Goal: Task Accomplishment & Management: Manage account settings

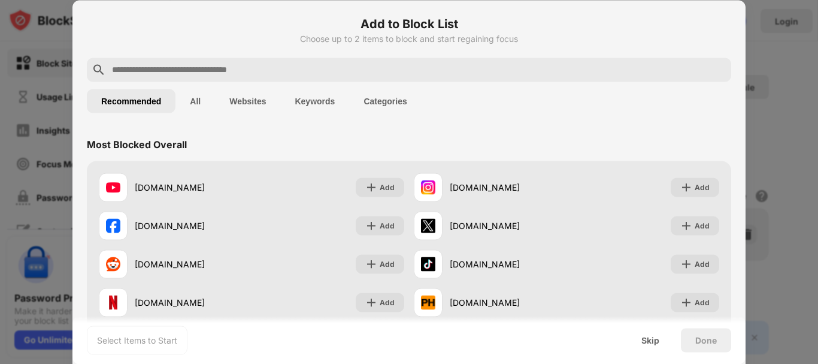
click at [300, 68] on input "text" at bounding box center [419, 69] width 616 height 14
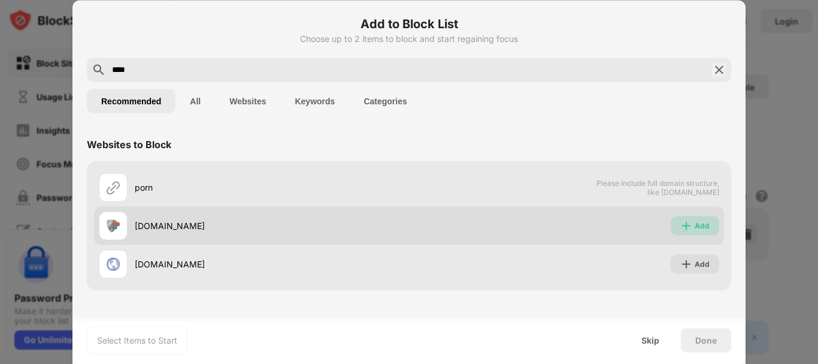
click at [696, 229] on div "Add" at bounding box center [702, 225] width 15 height 12
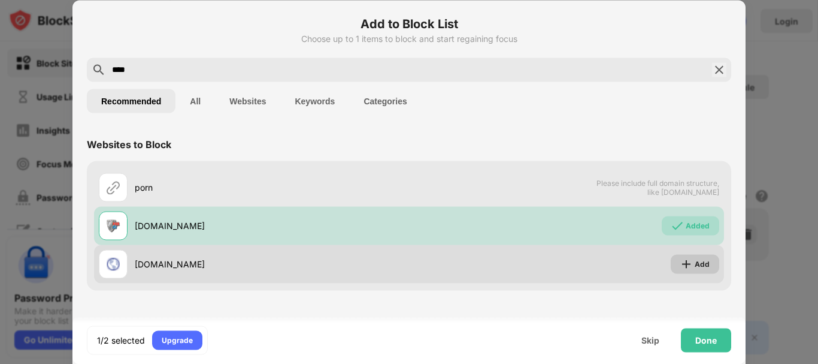
click at [691, 267] on img at bounding box center [686, 264] width 12 height 12
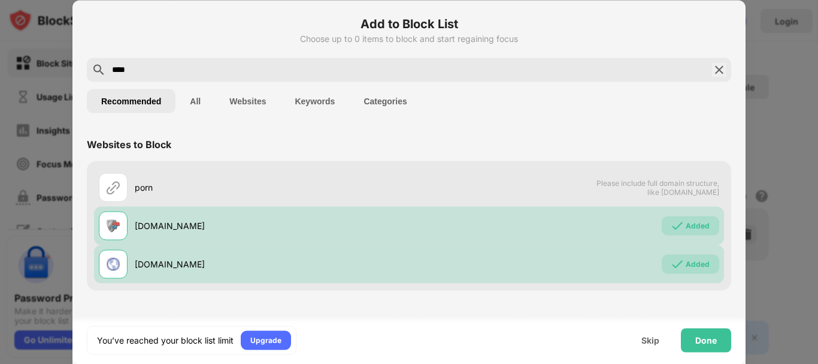
click at [349, 79] on div "****" at bounding box center [409, 70] width 645 height 24
click at [307, 69] on input "****" at bounding box center [409, 69] width 597 height 14
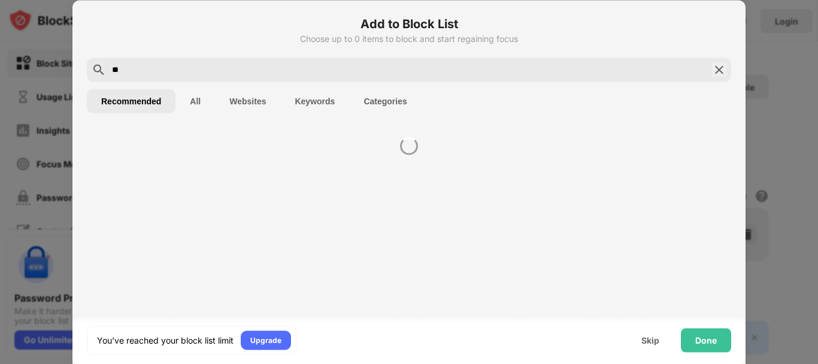
type input "*"
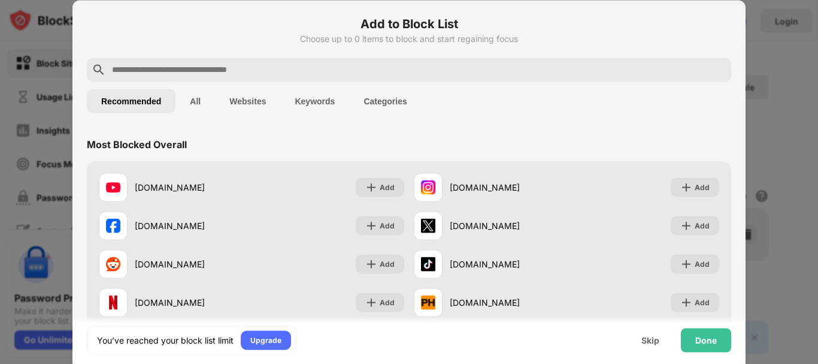
click at [246, 104] on button "Websites" at bounding box center [247, 101] width 65 height 24
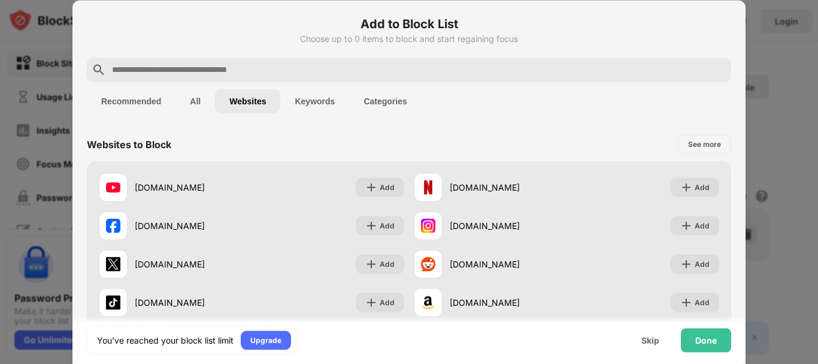
click at [314, 104] on button "Keywords" at bounding box center [314, 101] width 69 height 24
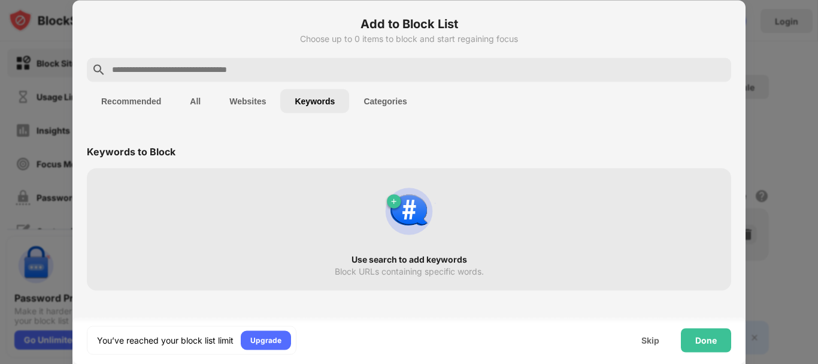
click at [156, 68] on input "text" at bounding box center [419, 69] width 616 height 14
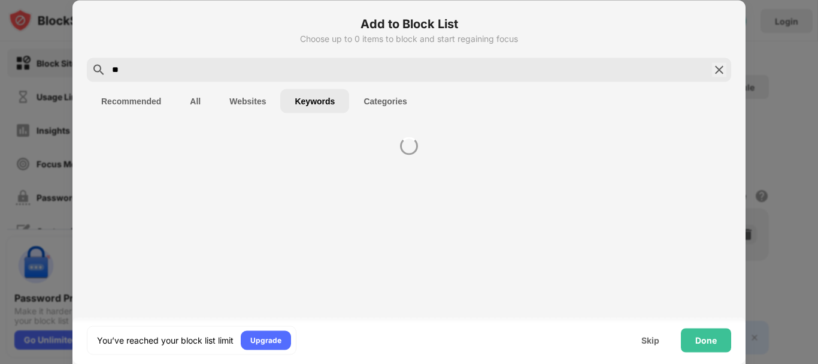
type input "*"
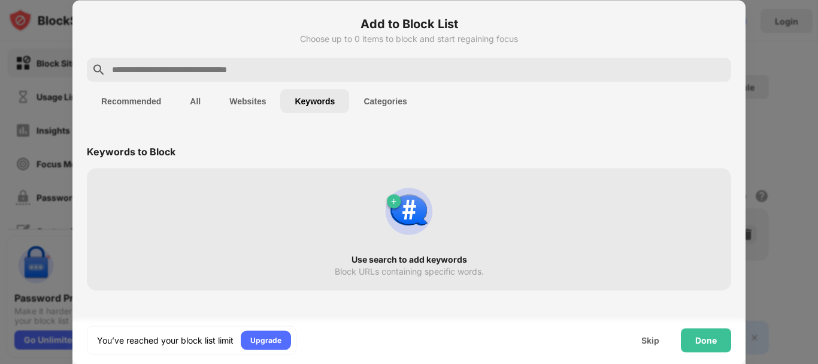
click at [247, 102] on button "Websites" at bounding box center [247, 101] width 65 height 24
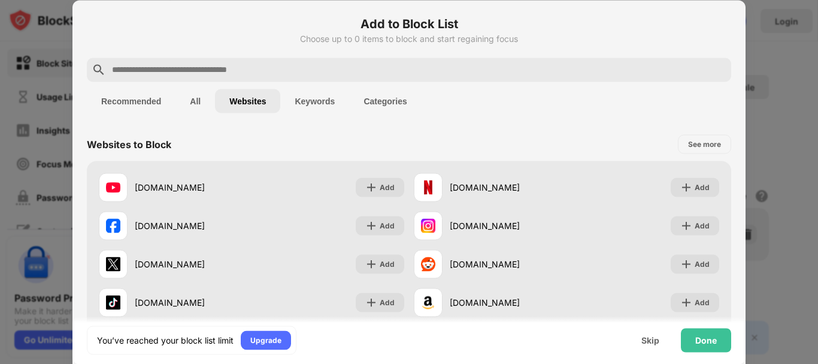
click at [233, 66] on input "text" at bounding box center [419, 69] width 616 height 14
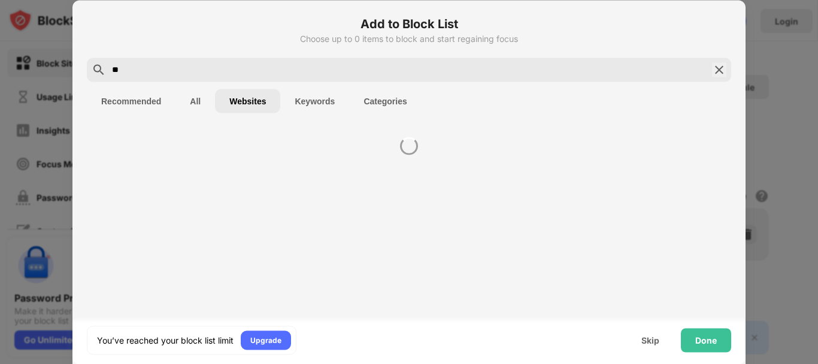
type input "*"
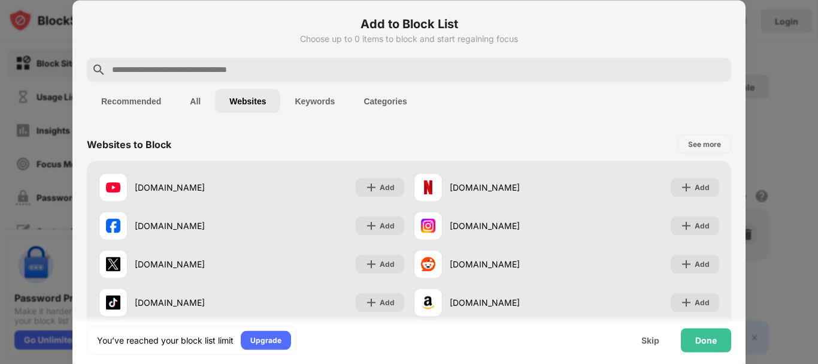
click at [149, 104] on button "Recommended" at bounding box center [131, 101] width 89 height 24
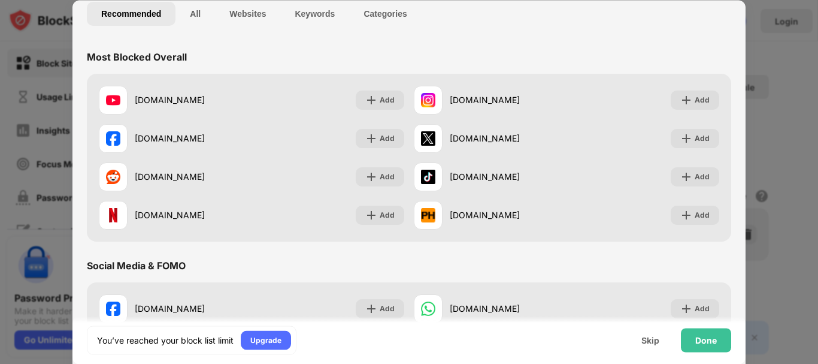
scroll to position [98, 0]
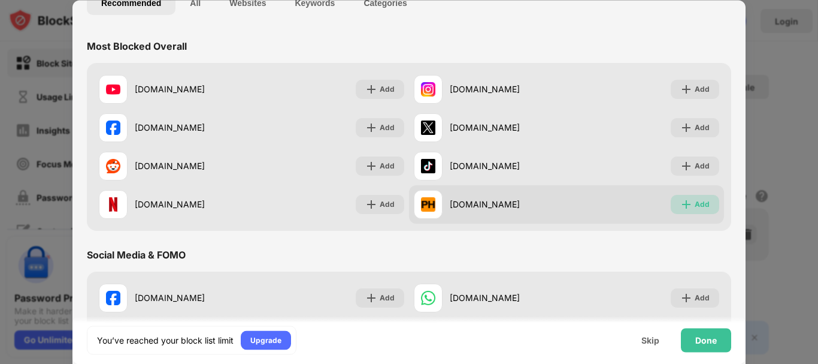
click at [695, 203] on div "Add" at bounding box center [702, 204] width 15 height 12
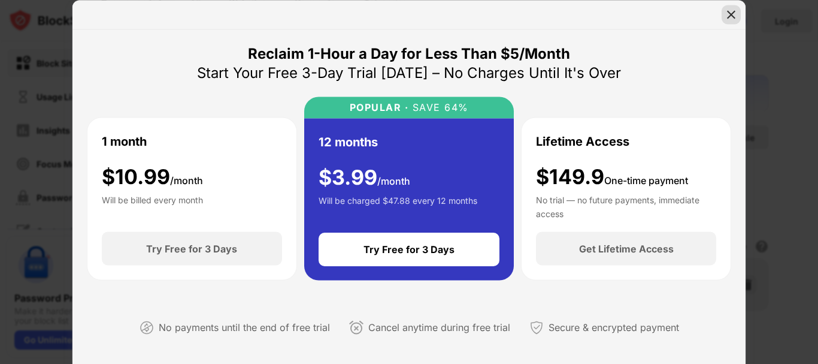
click at [729, 12] on img at bounding box center [731, 14] width 12 height 12
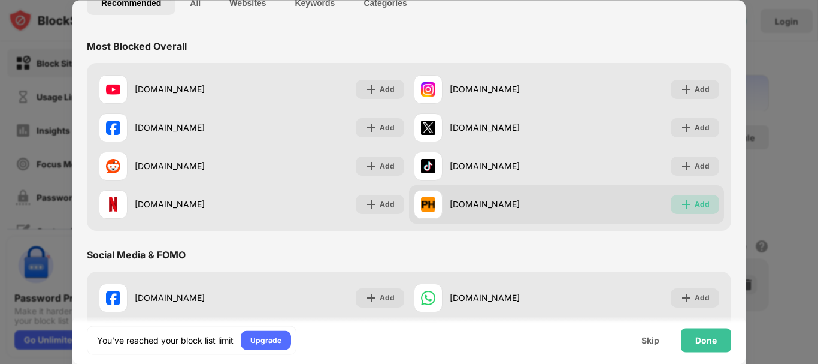
click at [695, 207] on div "Add" at bounding box center [702, 204] width 15 height 12
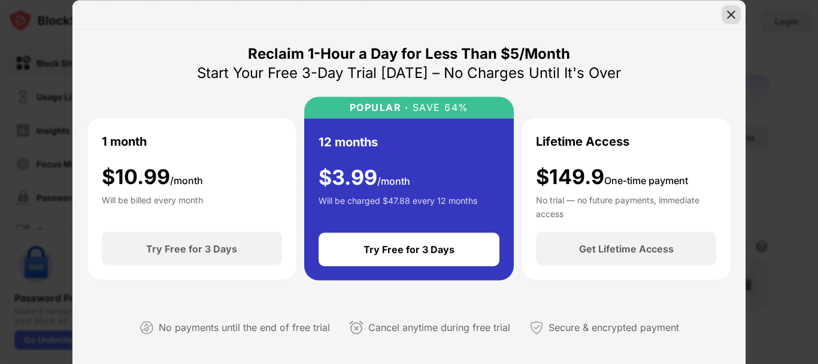
click at [734, 15] on img at bounding box center [731, 14] width 12 height 12
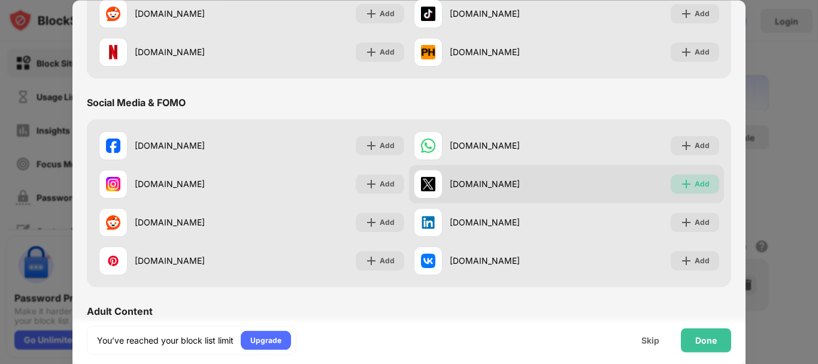
click at [695, 183] on div "Add" at bounding box center [702, 184] width 15 height 12
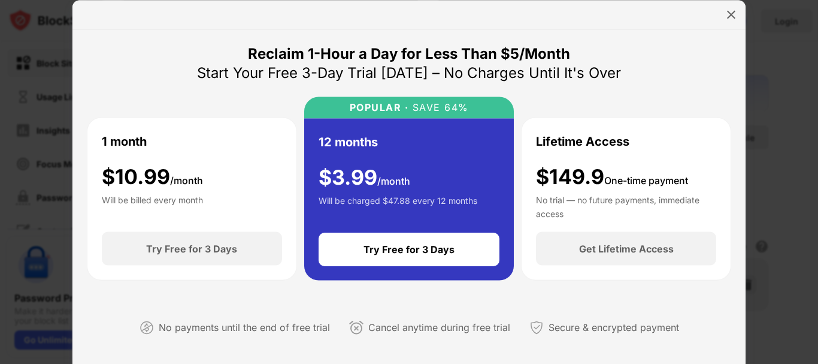
drag, startPoint x: 236, startPoint y: 37, endPoint x: 352, endPoint y: 84, distance: 124.9
click at [352, 84] on div "Reclaim 1-Hour a Day for Less Than $5/Month Start Your Free 3-Day Trial Today –…" at bounding box center [408, 206] width 673 height 354
drag, startPoint x: 235, startPoint y: 41, endPoint x: 593, endPoint y: 84, distance: 360.1
click at [593, 84] on div "Reclaim 1-Hour a Day for Less Than $5/Month Start Your Free 3-Day Trial Today –…" at bounding box center [408, 206] width 673 height 354
click at [730, 14] on img at bounding box center [731, 14] width 12 height 12
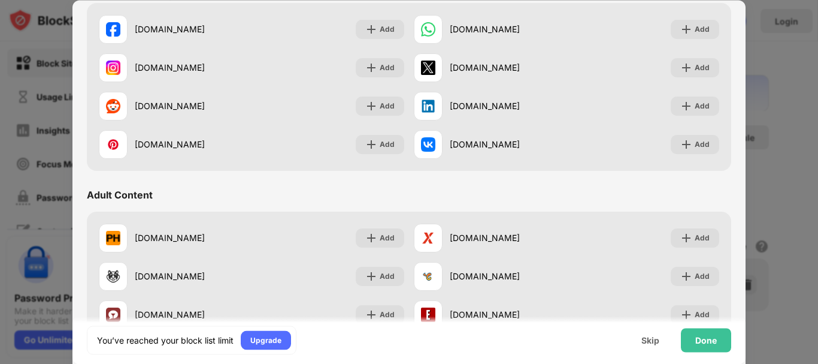
scroll to position [407, 0]
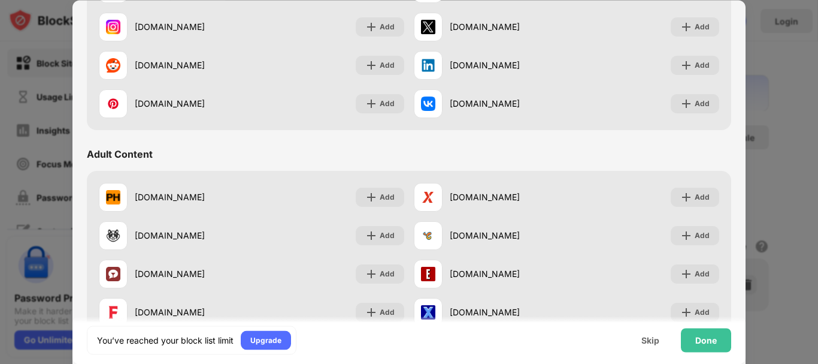
click at [108, 152] on div "Adult Content" at bounding box center [120, 154] width 66 height 12
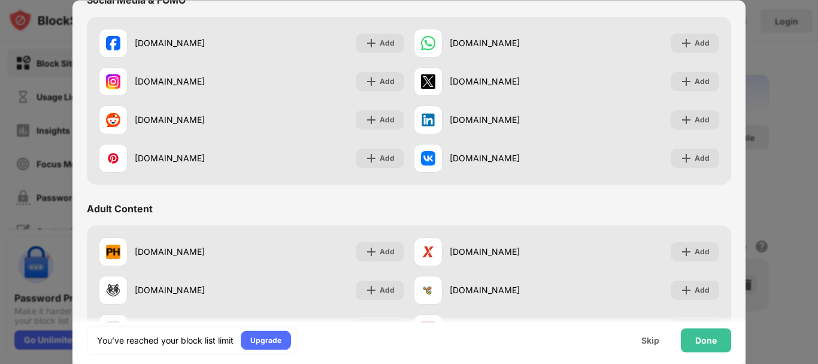
scroll to position [353, 0]
click at [704, 340] on div "Done" at bounding box center [706, 340] width 22 height 10
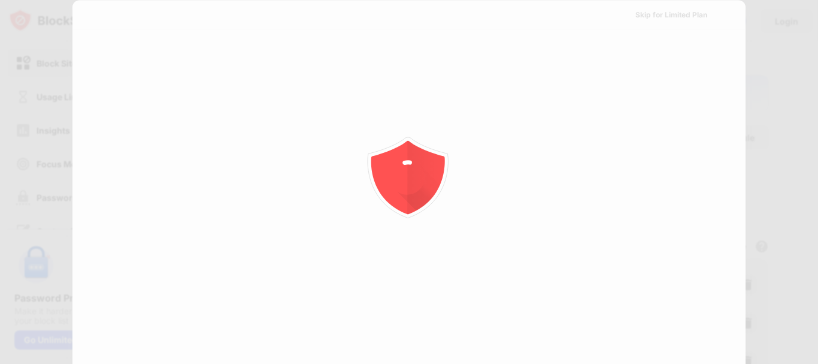
scroll to position [0, 0]
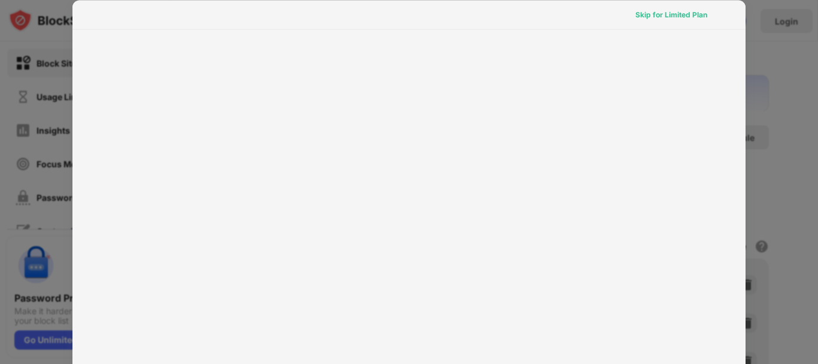
click at [654, 16] on div "Skip for Limited Plan" at bounding box center [672, 14] width 72 height 12
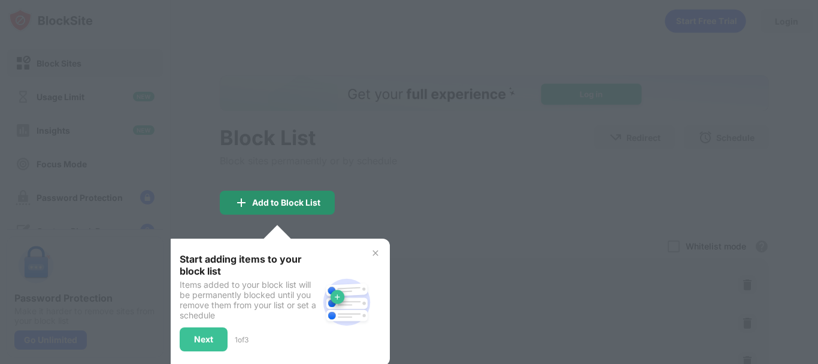
click at [268, 206] on div "Add to Block List" at bounding box center [286, 203] width 68 height 10
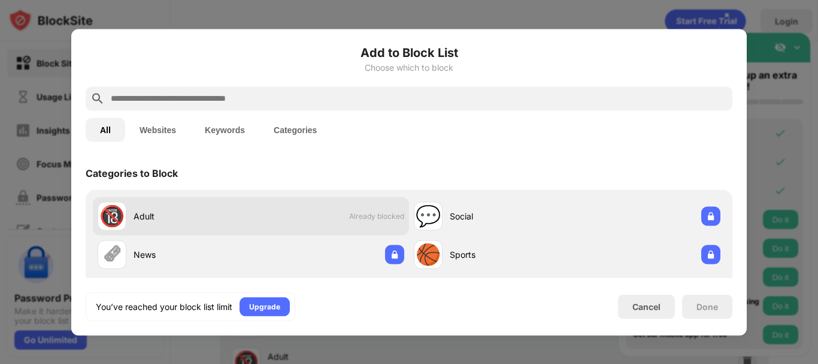
click at [317, 209] on div "🔞 Adult Already blocked" at bounding box center [251, 215] width 316 height 38
click at [182, 212] on div "Adult" at bounding box center [192, 216] width 117 height 13
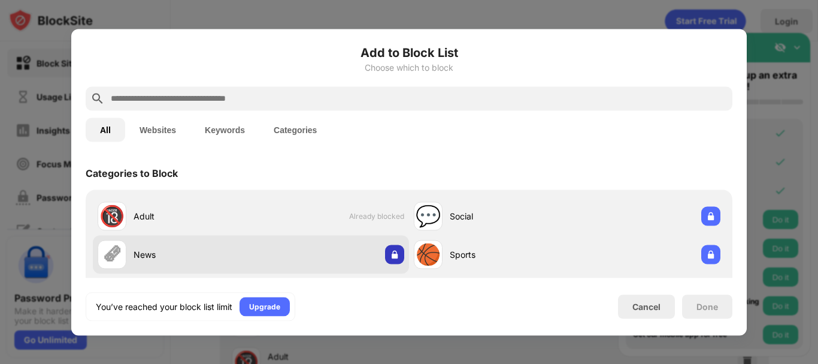
click at [391, 256] on img at bounding box center [395, 254] width 12 height 12
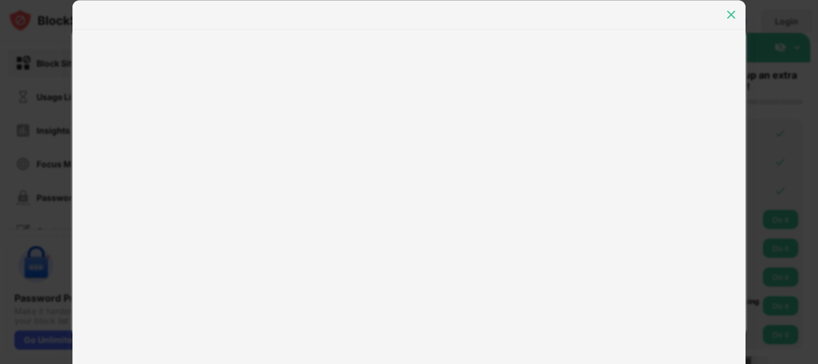
click at [730, 17] on img at bounding box center [731, 14] width 12 height 12
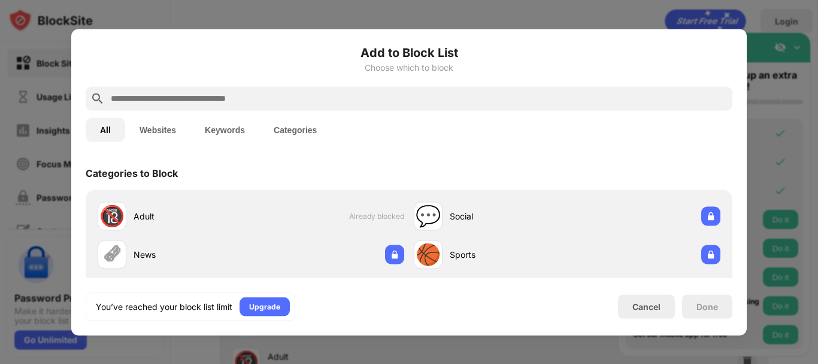
click at [590, 16] on div at bounding box center [409, 182] width 818 height 364
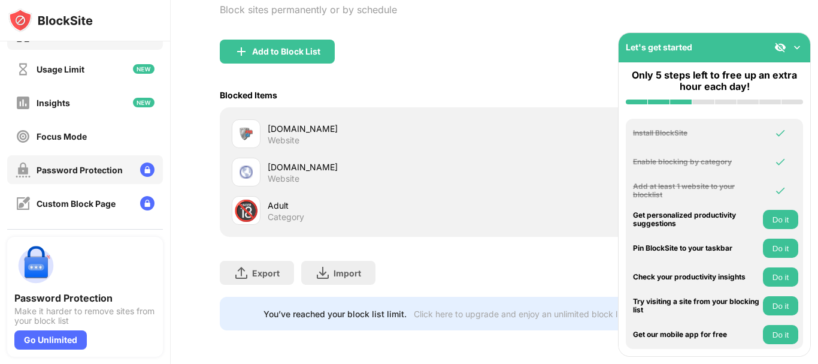
click at [64, 172] on div "Password Protection" at bounding box center [80, 170] width 86 height 10
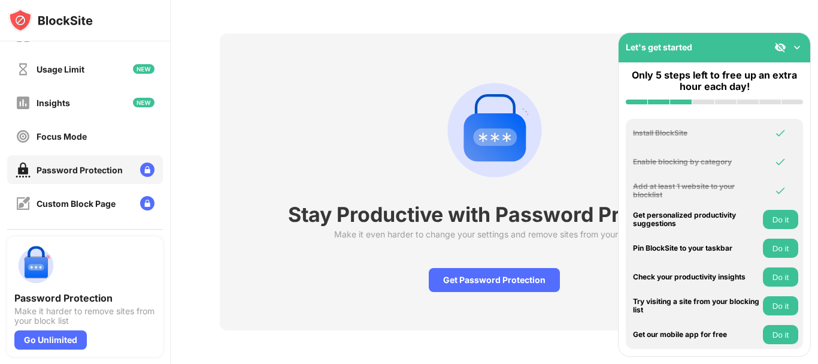
scroll to position [50, 0]
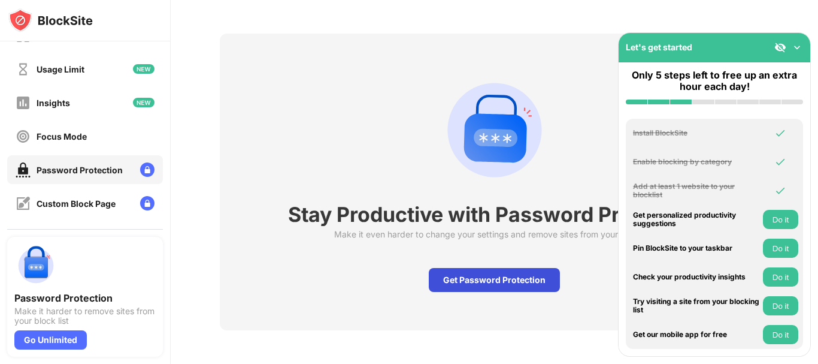
click at [483, 269] on div "Get Password Protection" at bounding box center [494, 280] width 131 height 24
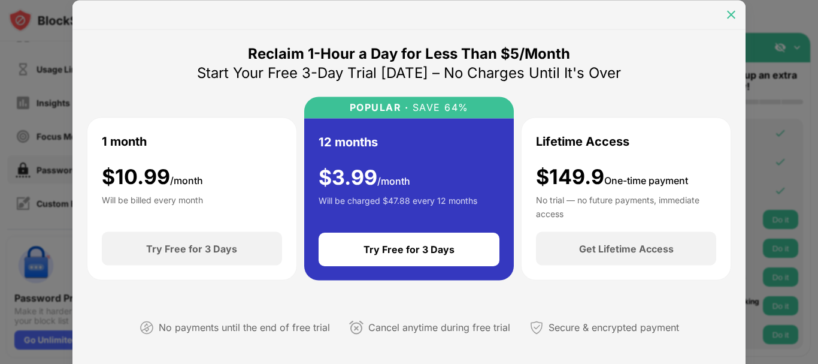
click at [735, 17] on img at bounding box center [731, 14] width 12 height 12
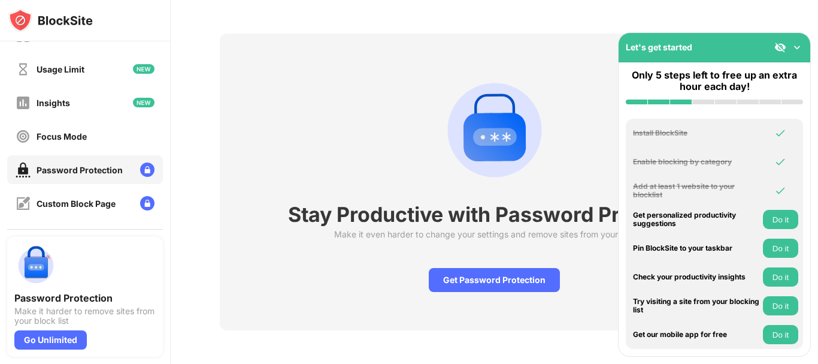
click at [233, 119] on div "Stay Productive with Password Protection Make it even harder to change your set…" at bounding box center [494, 182] width 549 height 297
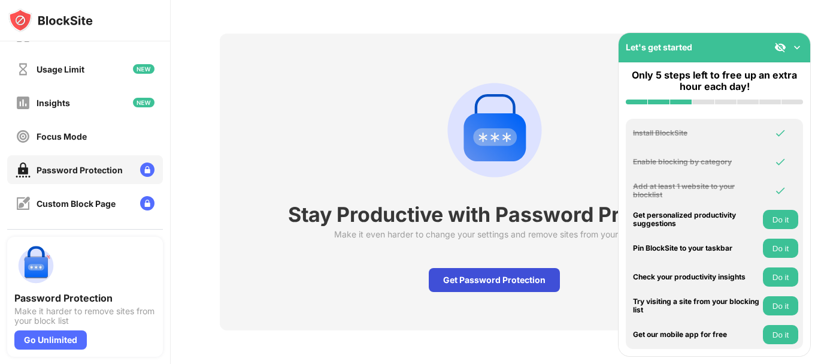
click at [509, 268] on div "Get Password Protection" at bounding box center [494, 280] width 131 height 24
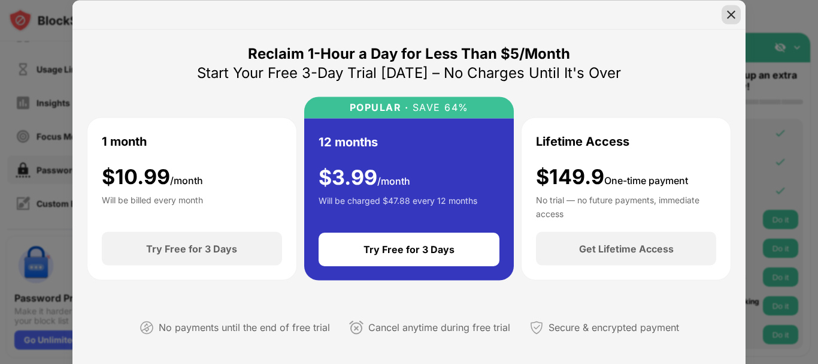
click at [727, 17] on img at bounding box center [731, 14] width 12 height 12
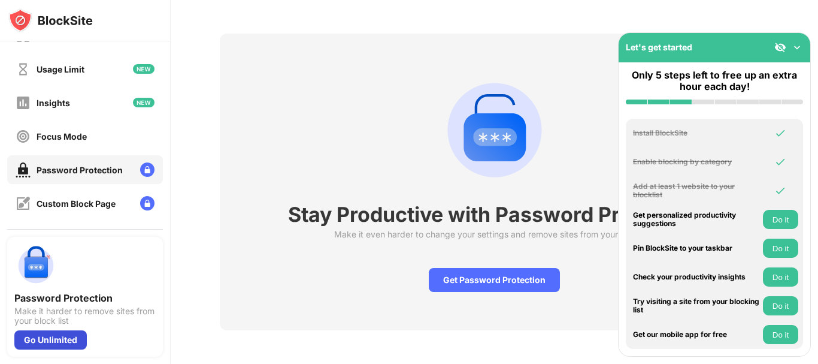
click at [52, 340] on div "Go Unlimited" at bounding box center [50, 339] width 72 height 19
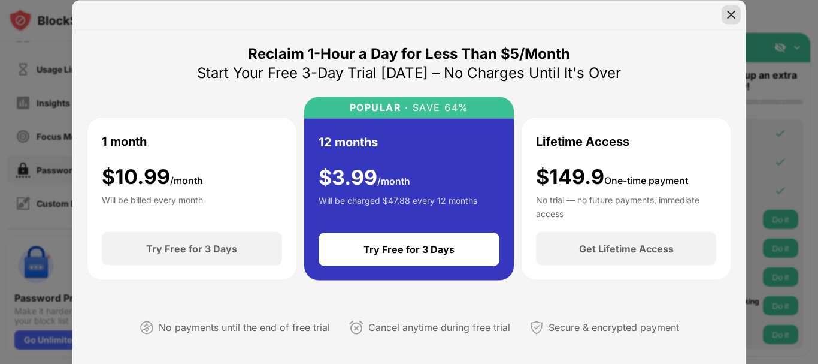
click at [735, 13] on img at bounding box center [731, 14] width 12 height 12
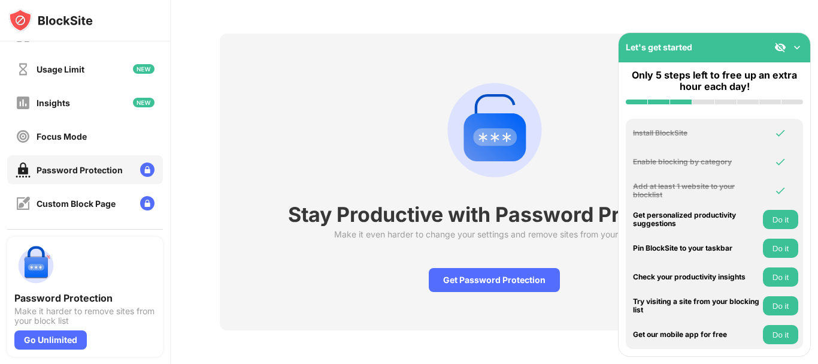
click at [416, 295] on div "Stay Productive with Password Protection Make it even harder to change your set…" at bounding box center [494, 182] width 549 height 297
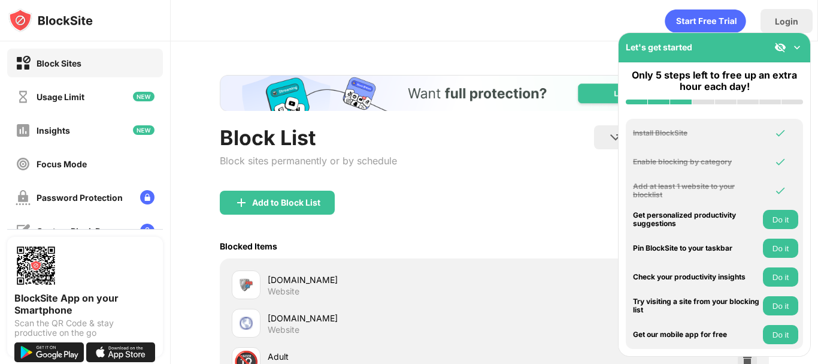
click at [488, 124] on div "Block List Block sites permanently or by schedule Redirect Choose a site to be …" at bounding box center [494, 278] width 549 height 406
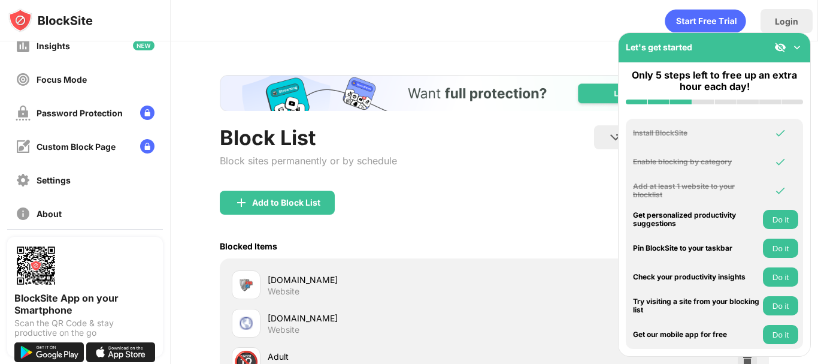
scroll to position [83, 0]
click at [89, 176] on div "Settings" at bounding box center [85, 181] width 156 height 29
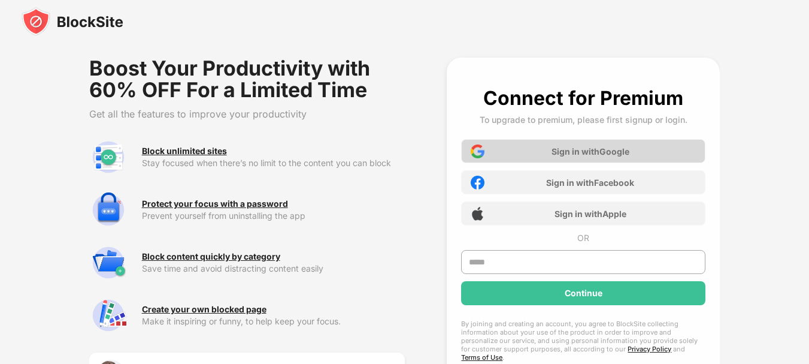
click at [595, 157] on div "Sign in with Google" at bounding box center [583, 151] width 244 height 24
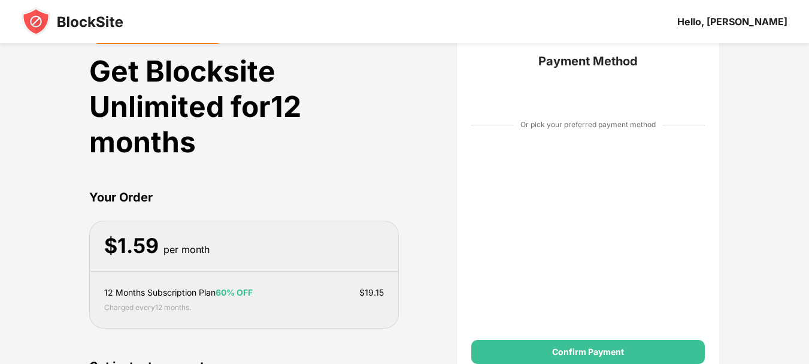
scroll to position [24, 0]
